Goal: Register for event/course

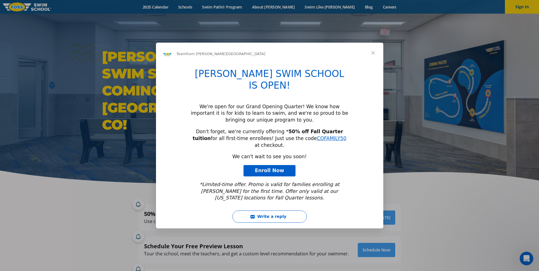
click at [373, 63] on span "Close" at bounding box center [373, 53] width 20 height 20
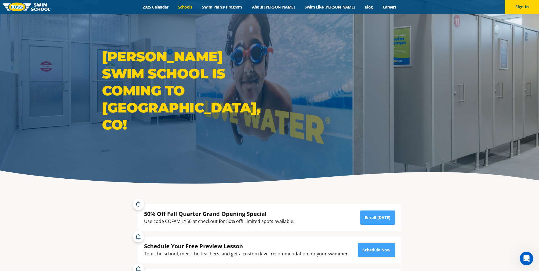
click at [197, 6] on link "Schools" at bounding box center [185, 6] width 24 height 5
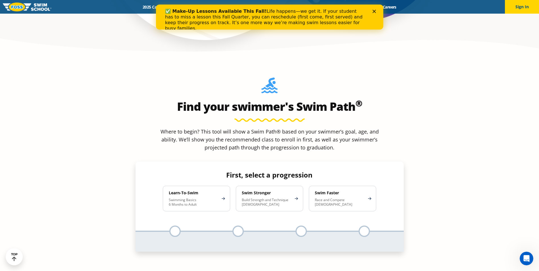
scroll to position [512, 0]
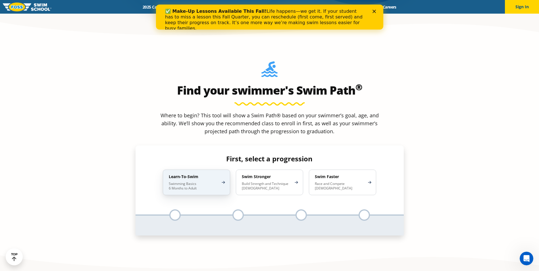
click at [180, 174] on h4 "Learn-To-Swim" at bounding box center [194, 176] width 50 height 5
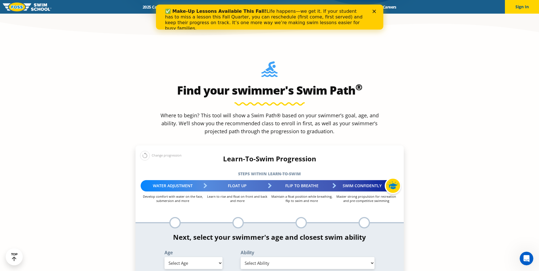
click at [173, 217] on div at bounding box center [174, 222] width 11 height 11
click at [213, 257] on select "Select Age 6 months - 1 year 1 year 2 years 3 years 4 years 5 years 6 years 7 y…" at bounding box center [194, 263] width 58 height 12
select select "3-years"
click at [165, 257] on select "Select Age 6 months - 1 year 1 year 2 years 3 years 4 years 5 years 6 years 7 y…" at bounding box center [194, 263] width 58 height 12
click at [273, 257] on select "Select Ability First in-water experience When in the water, reliant on a life j…" at bounding box center [308, 263] width 134 height 12
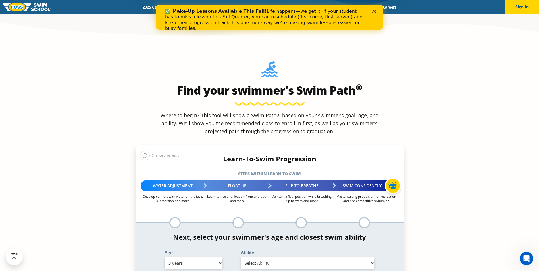
select select "3-years-when-in-the-water-reliant-on-a-life-jacket-or-floatation-device"
click at [241, 257] on select "Select Ability First in-water experience When in the water, reliant on a life j…" at bounding box center [308, 263] width 134 height 12
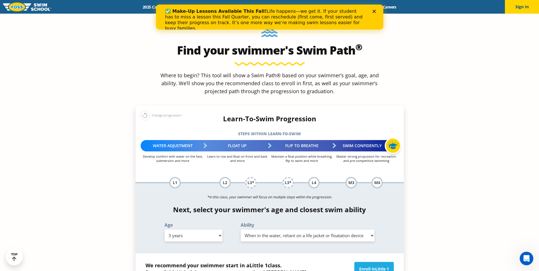
scroll to position [540, 0]
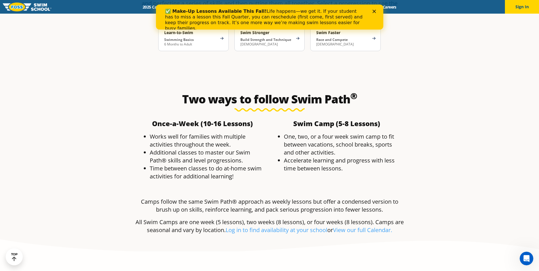
scroll to position [1166, 0]
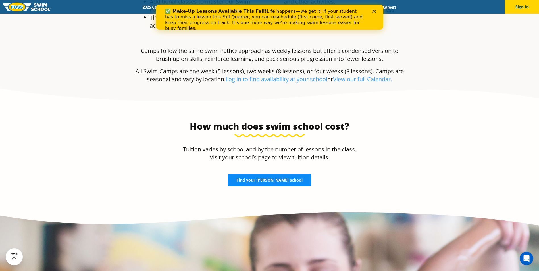
click at [264, 178] on span "Find your FOSS school" at bounding box center [270, 180] width 66 height 4
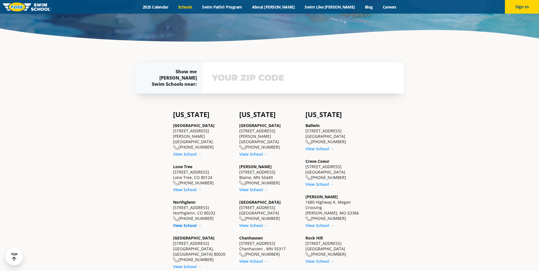
click at [184, 223] on link "View School →" at bounding box center [187, 225] width 29 height 5
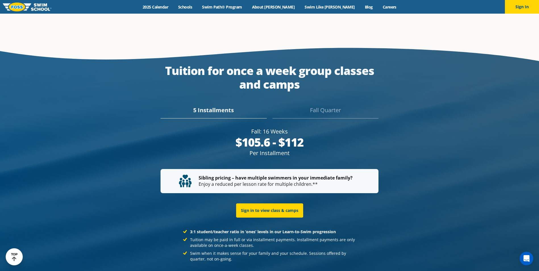
scroll to position [1117, 0]
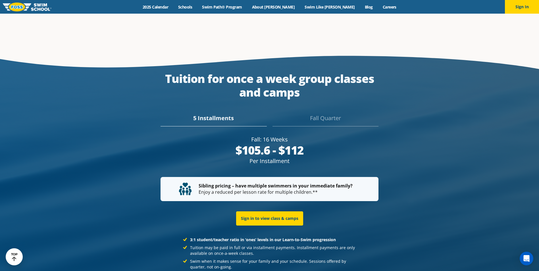
click at [326, 114] on div "Fall Quarter" at bounding box center [326, 120] width 106 height 13
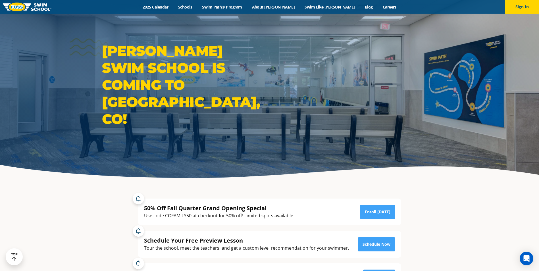
scroll to position [0, 0]
